Goal: Find specific page/section: Find specific page/section

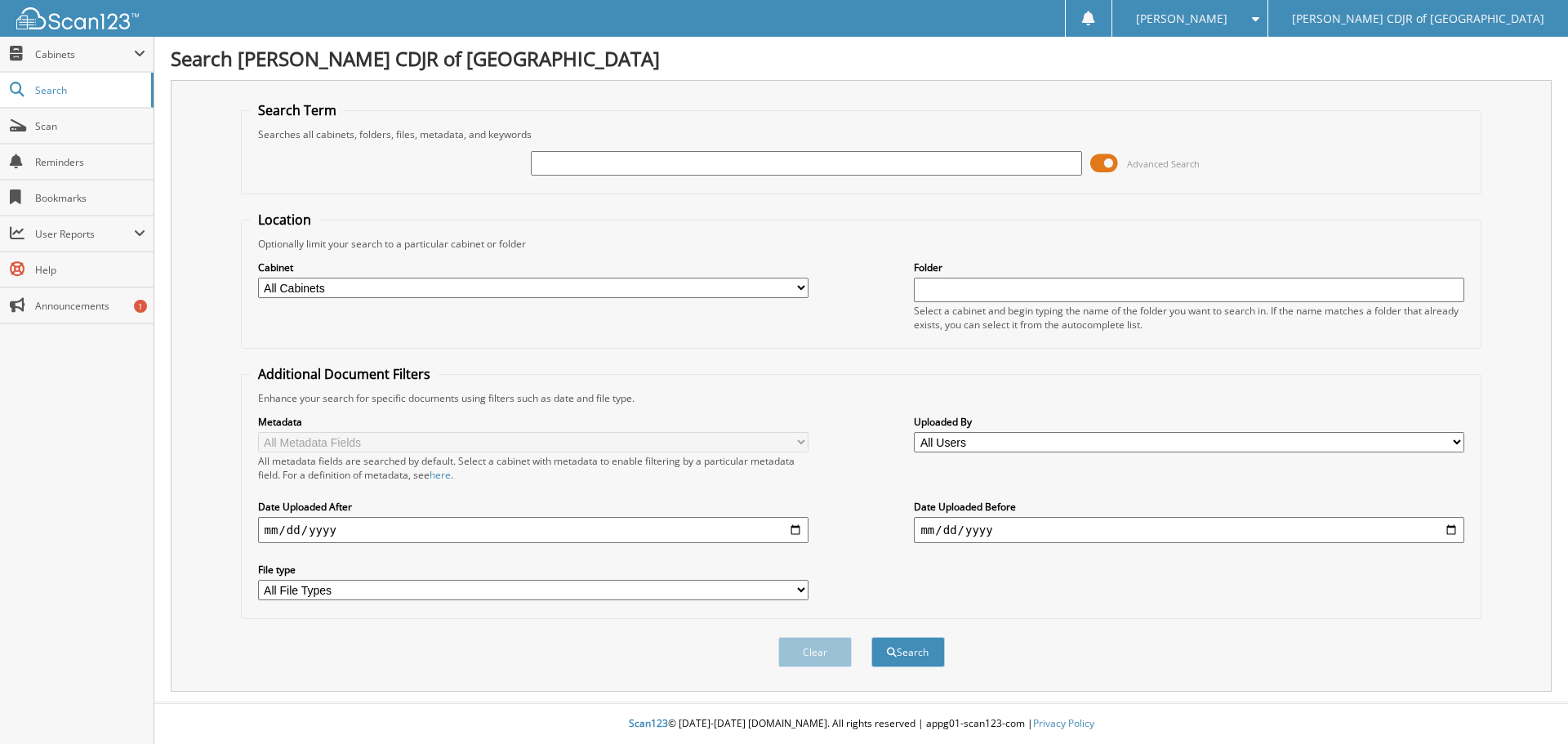
click at [559, 167] on input "text" at bounding box center [806, 163] width 550 height 25
type input "8"
type input "540081"
click at [871, 637] on button "Search" at bounding box center [907, 652] width 74 height 31
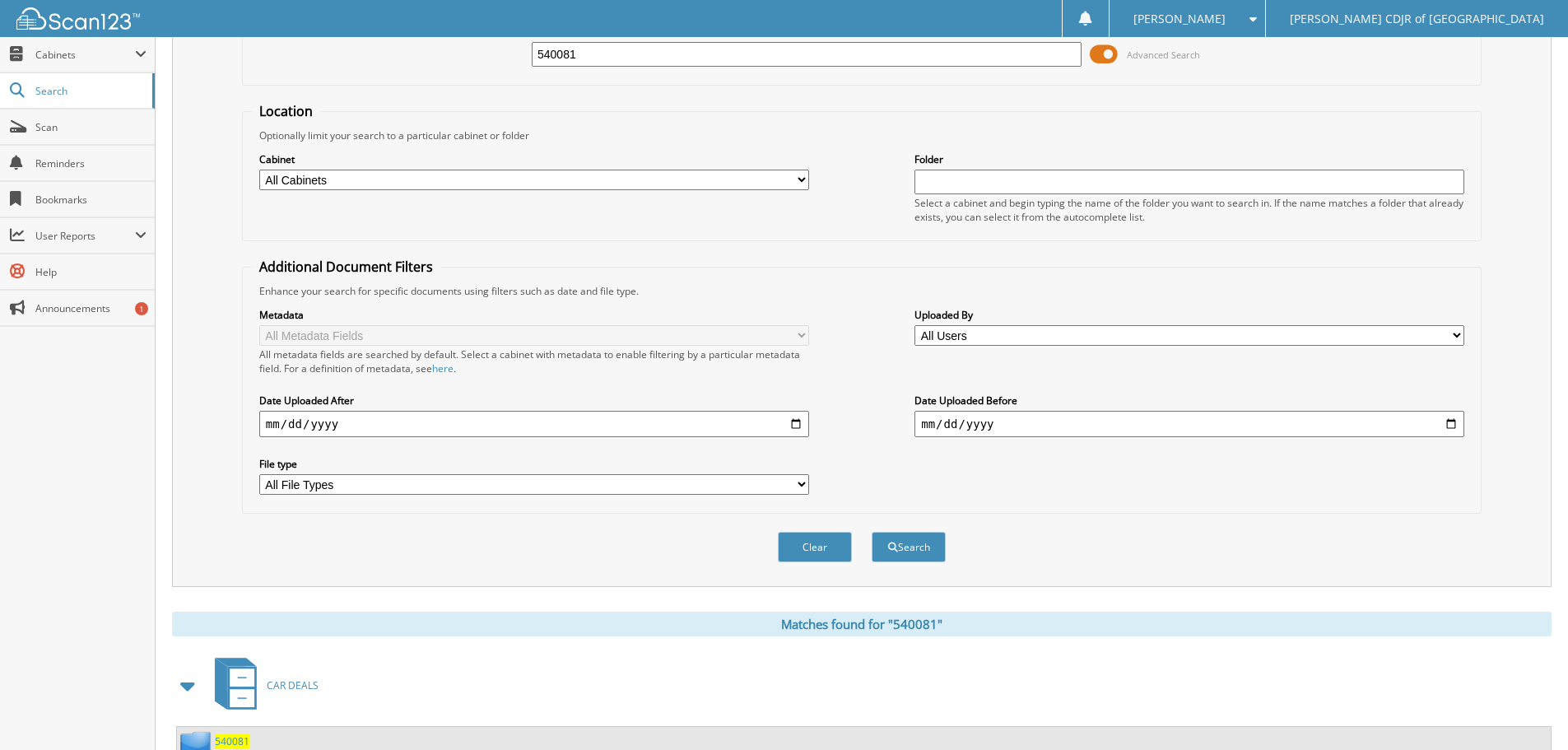
scroll to position [235, 0]
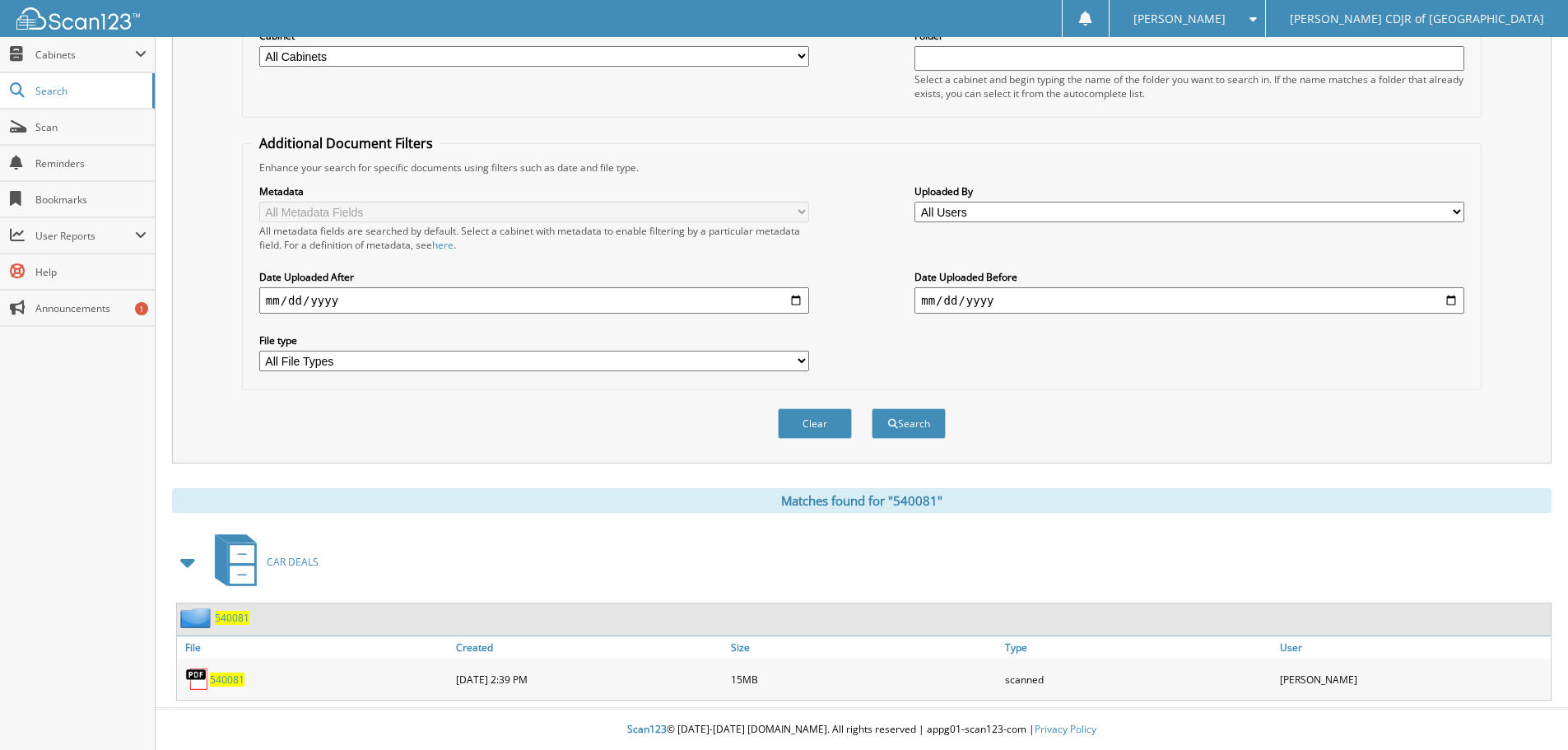
click at [234, 679] on span "540081" at bounding box center [227, 680] width 35 height 14
